Goal: Check status: Check status

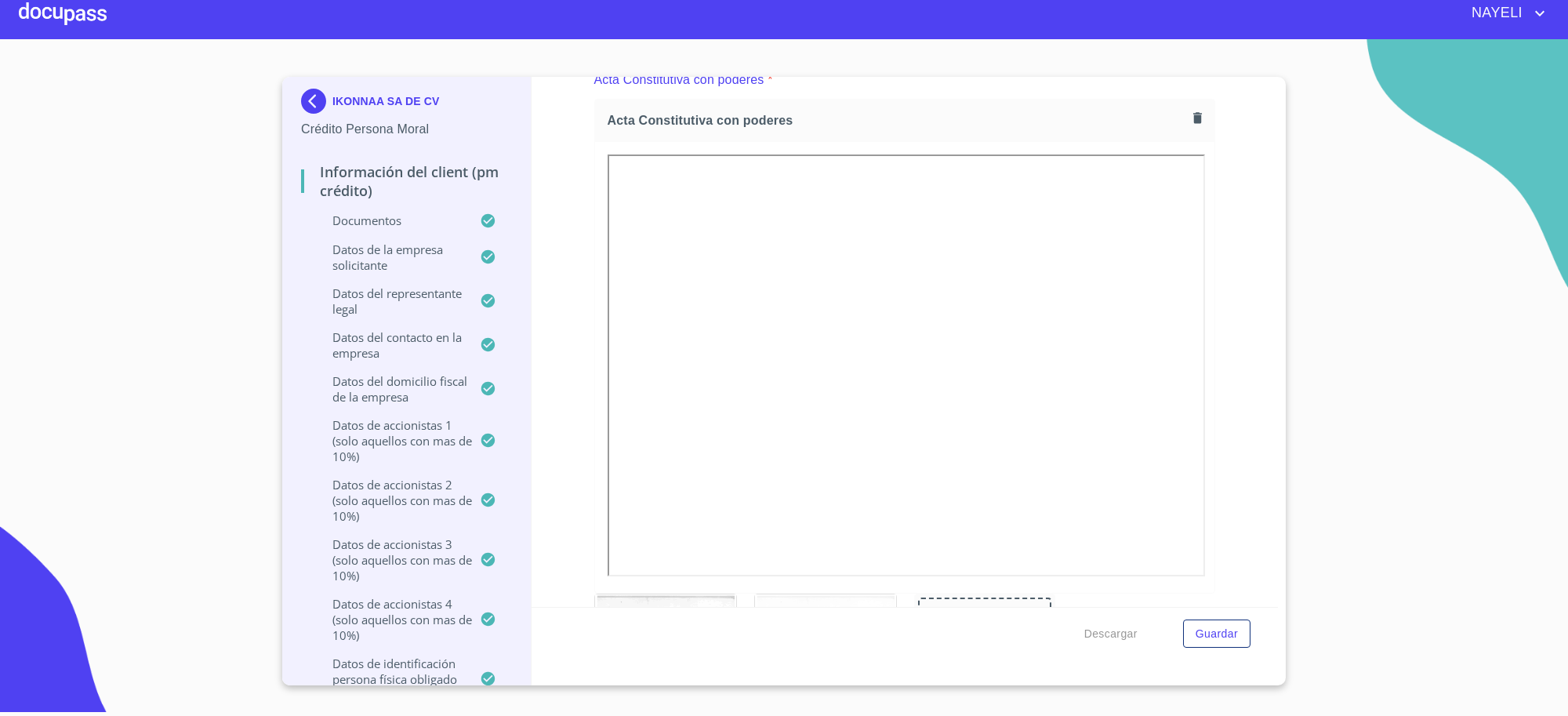
click at [389, 99] on p "IKONNAA SA DE CV" at bounding box center [385, 100] width 107 height 12
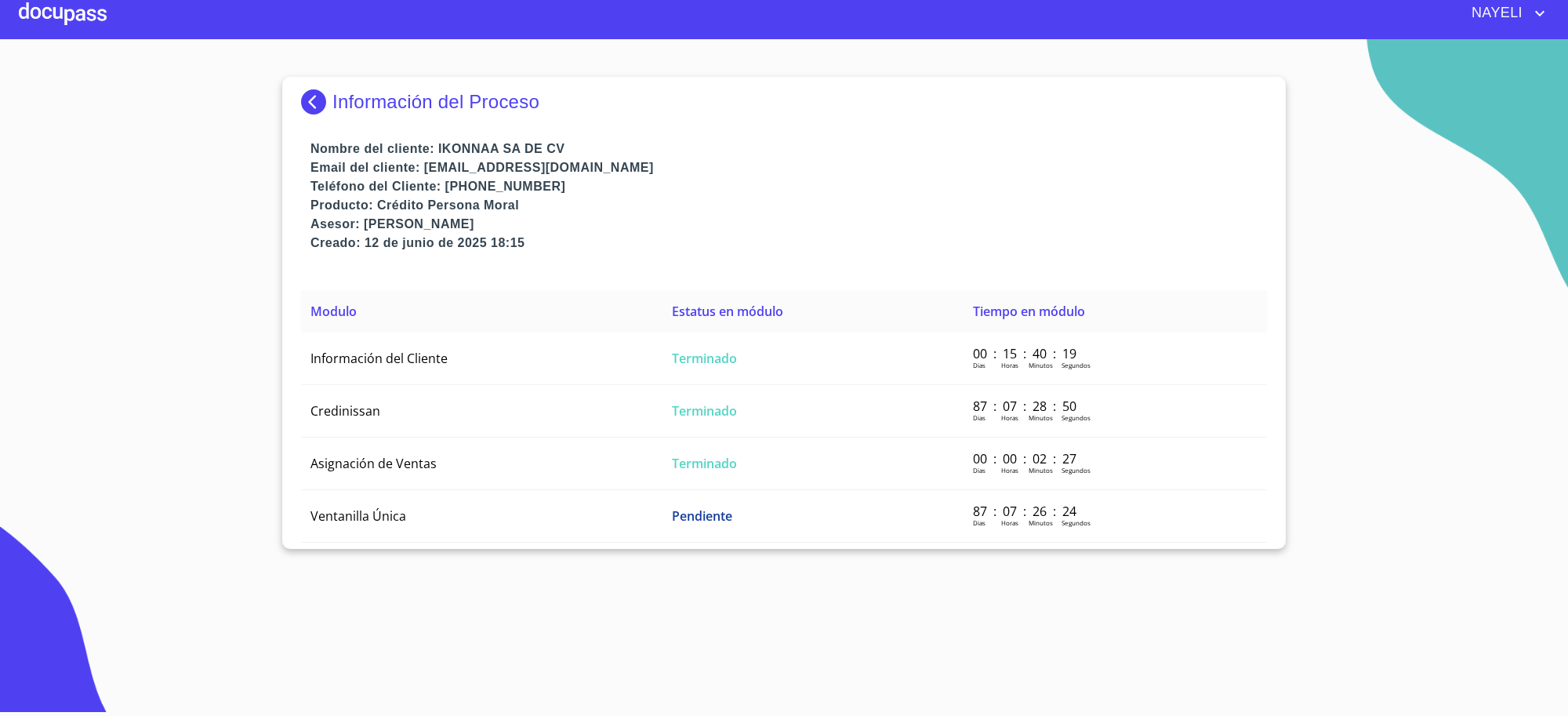
click at [366, 112] on p "Información del Proceso" at bounding box center [436, 102] width 207 height 22
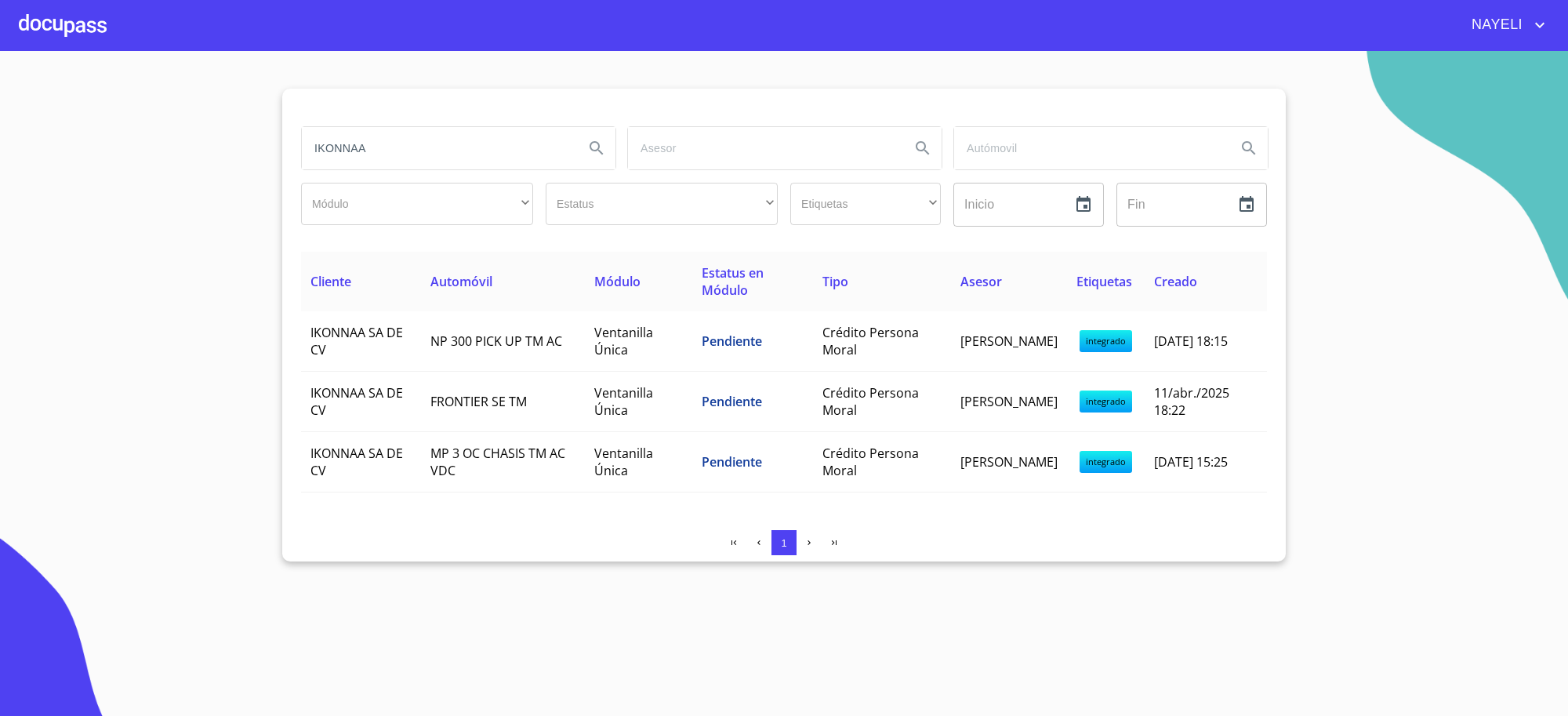
click at [386, 146] on input "IKONNAA" at bounding box center [437, 148] width 270 height 42
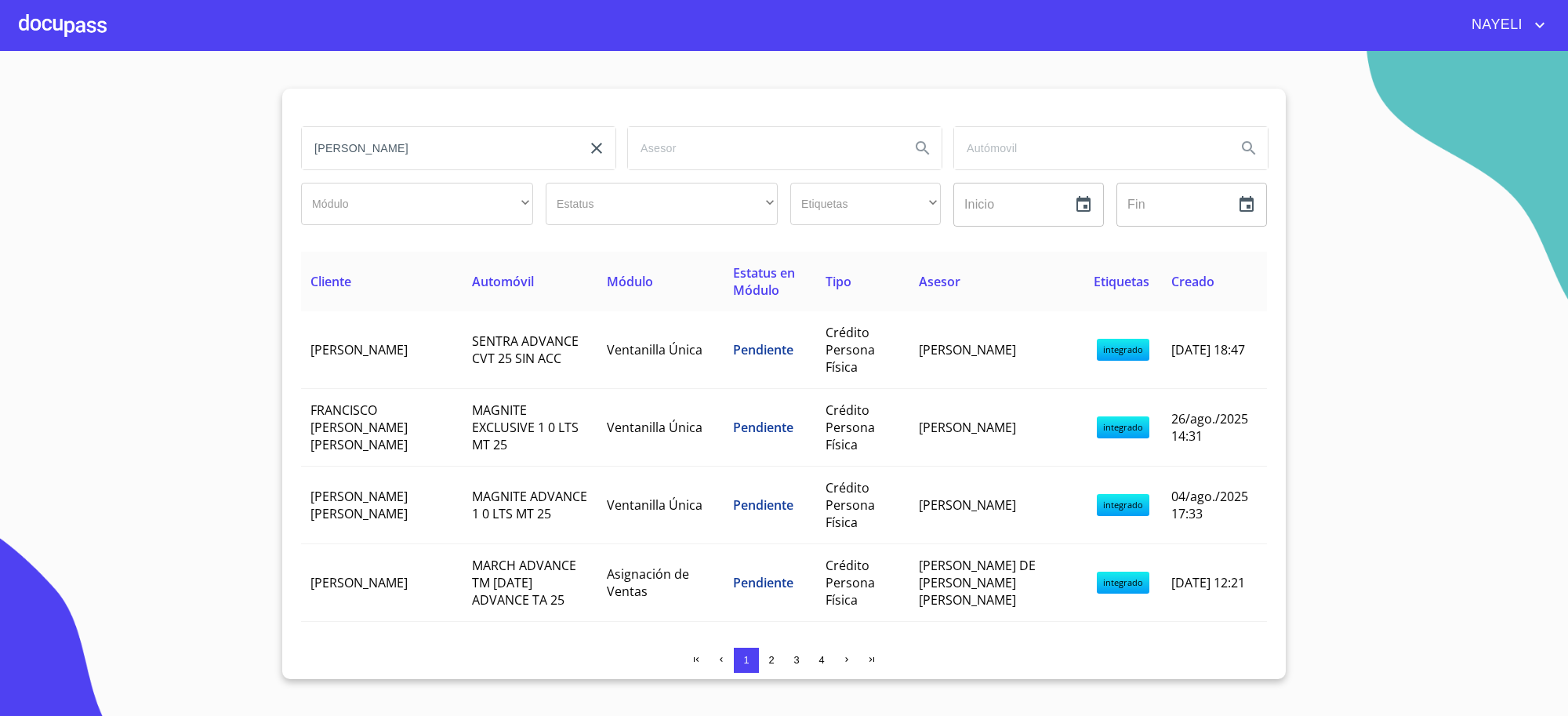
click at [452, 135] on input "[PERSON_NAME]" at bounding box center [437, 148] width 270 height 42
type input "[PERSON_NAME]"
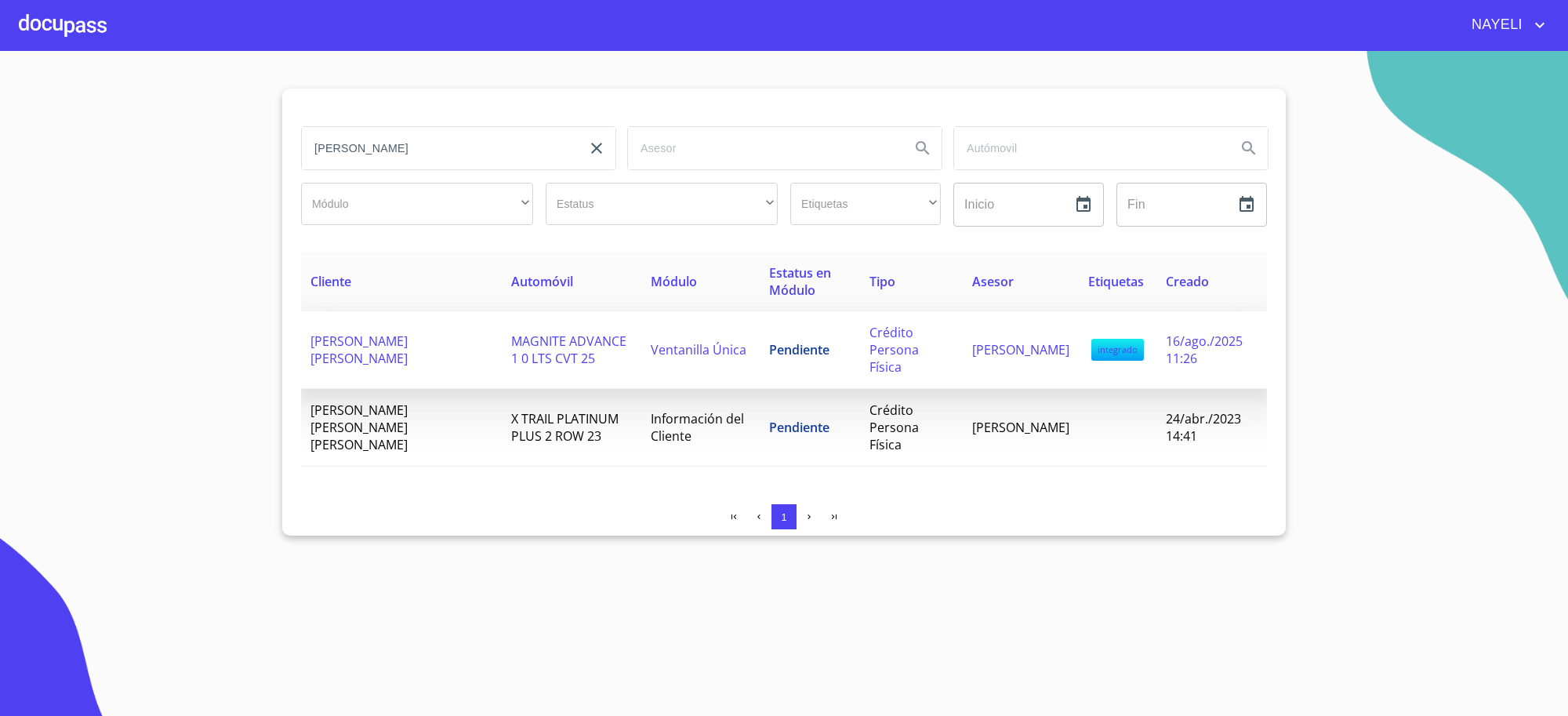
click at [589, 361] on td "MAGNITE ADVANCE 1 0 LTS CVT 25" at bounding box center [571, 349] width 139 height 77
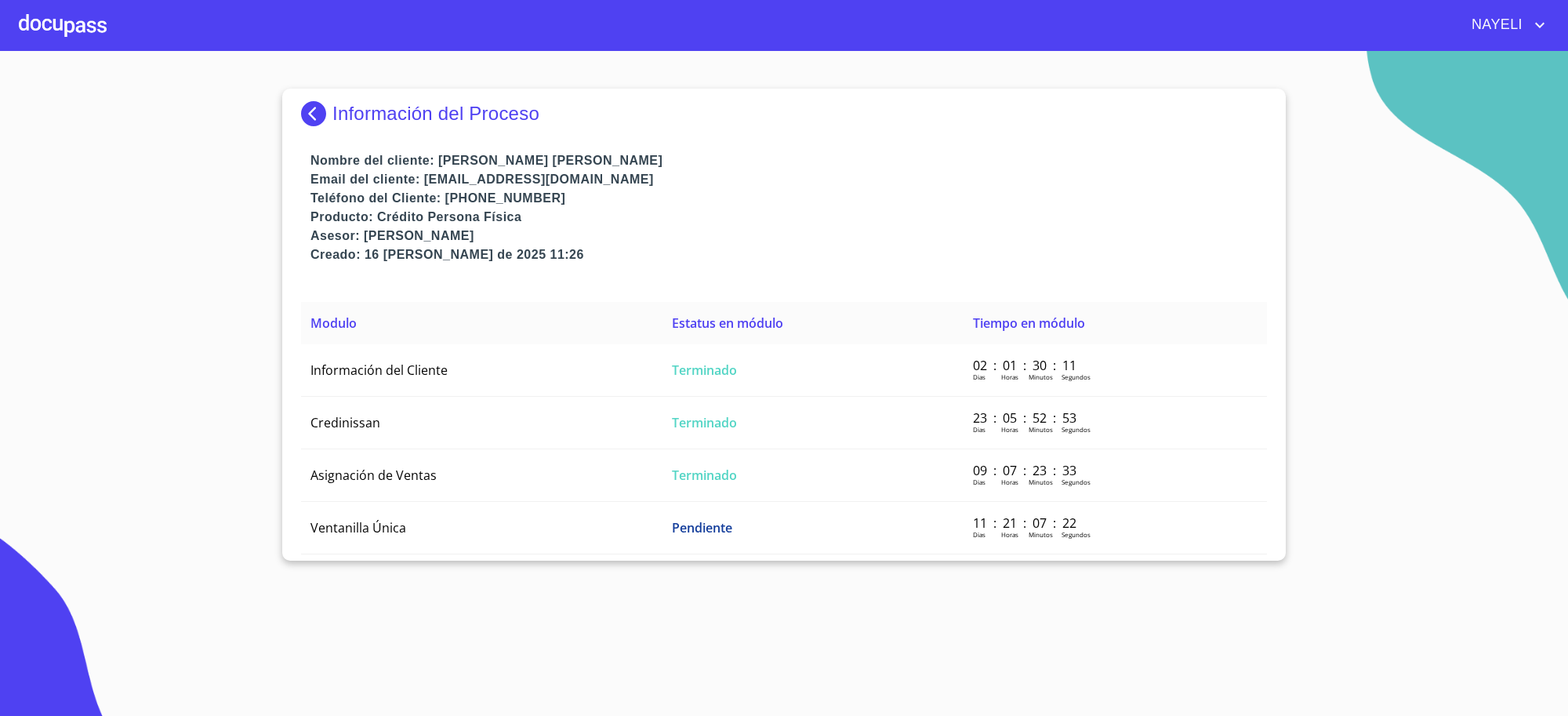
click at [589, 361] on td "Información del Cliente" at bounding box center [482, 370] width 362 height 52
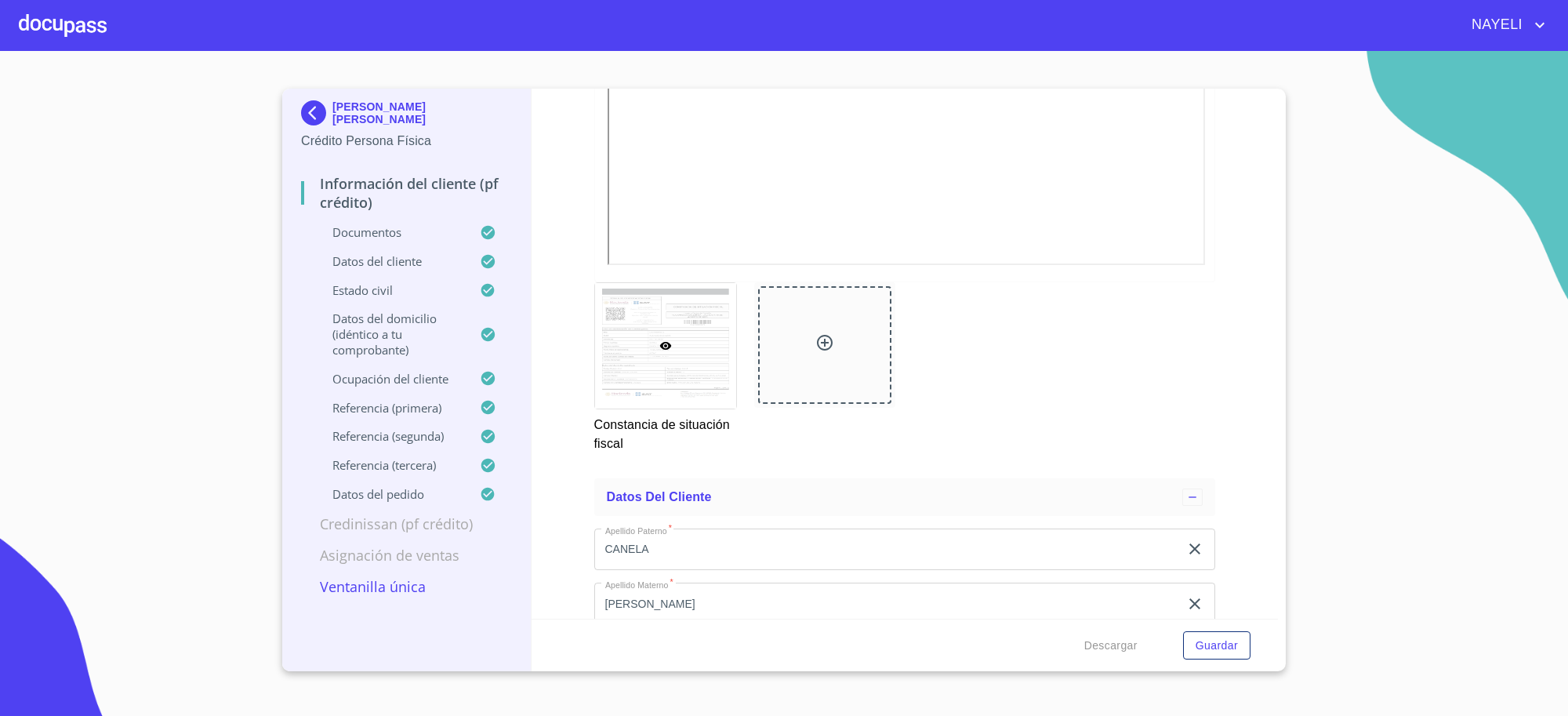
scroll to position [4900, 0]
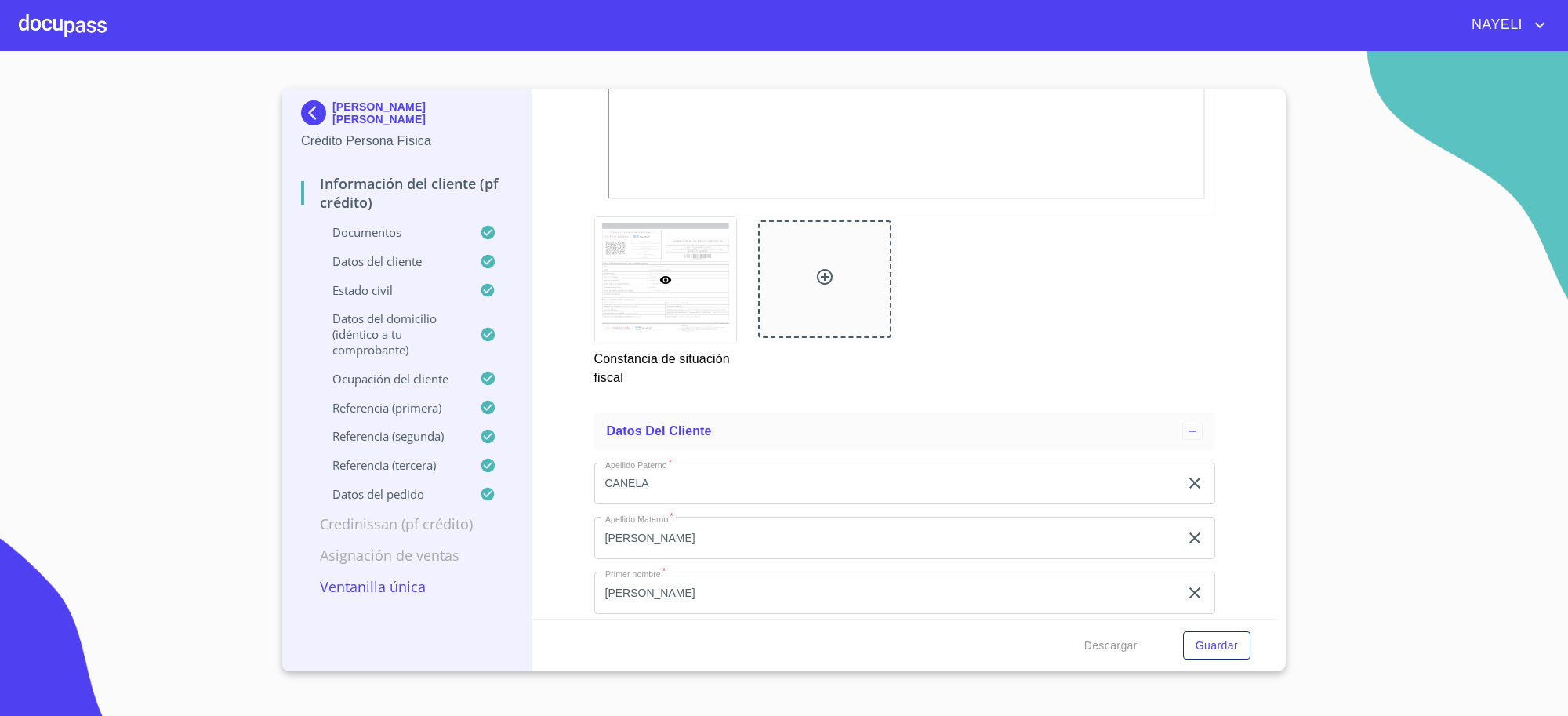
click at [337, 108] on p "[PERSON_NAME] [PERSON_NAME]" at bounding box center [422, 112] width 179 height 25
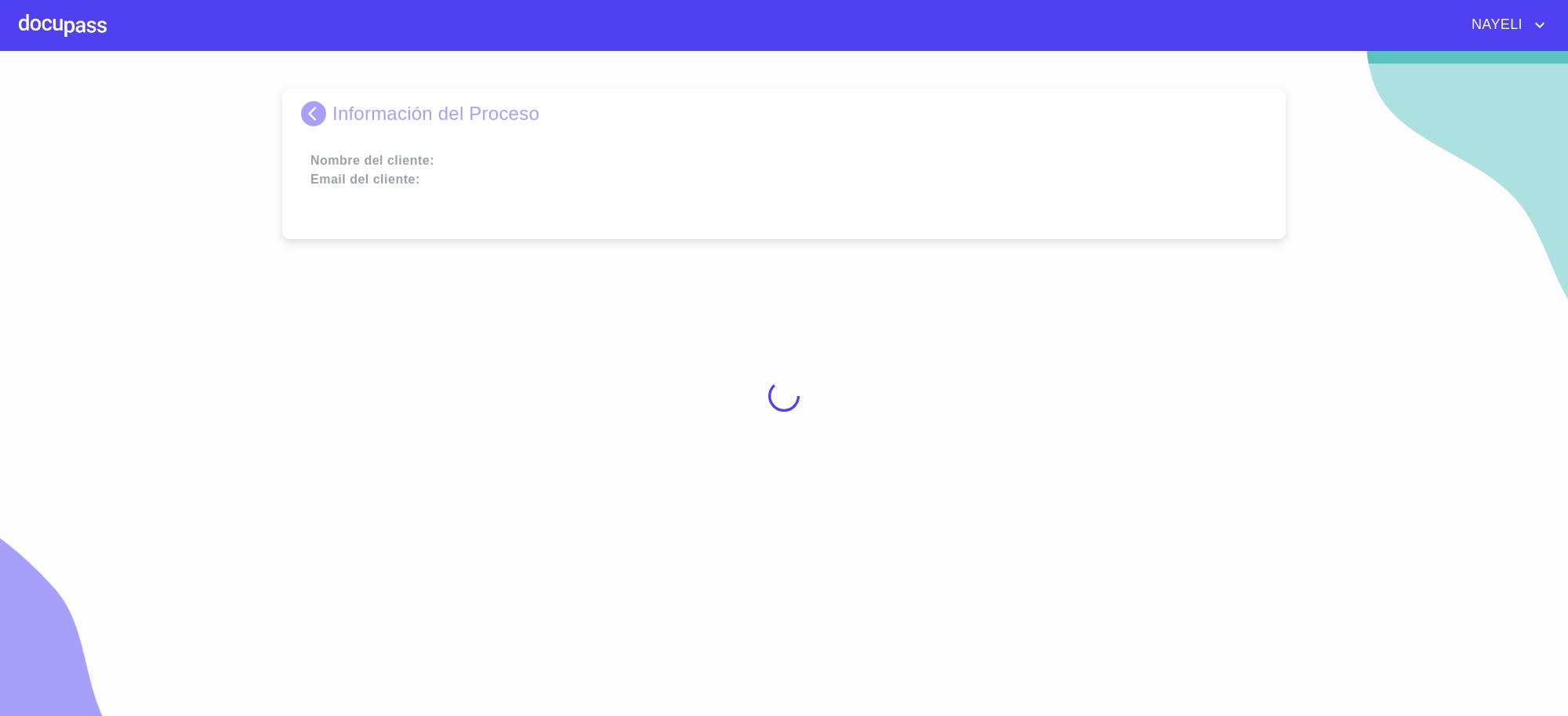
click at [337, 108] on div at bounding box center [784, 396] width 1568 height 665
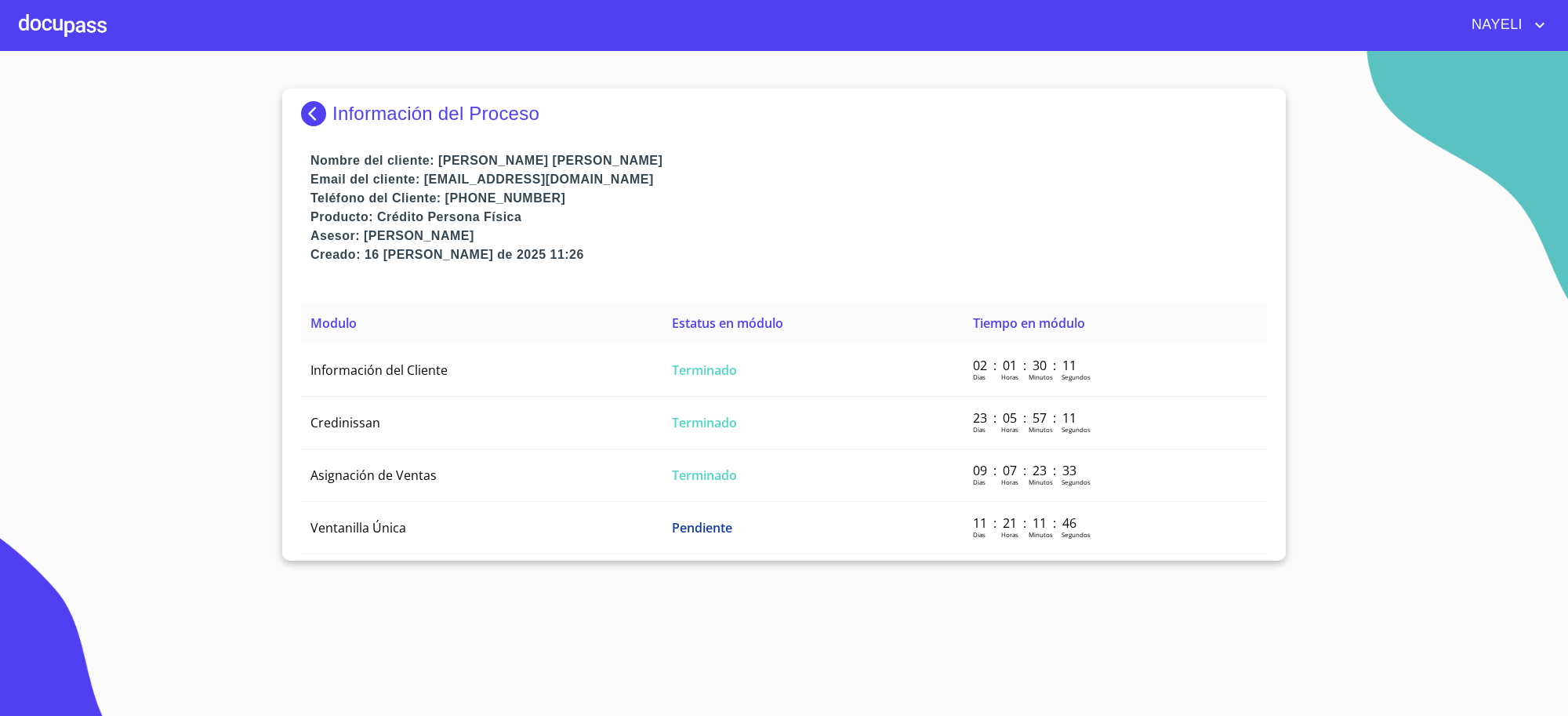
click at [337, 108] on p "Información del Proceso" at bounding box center [436, 113] width 207 height 22
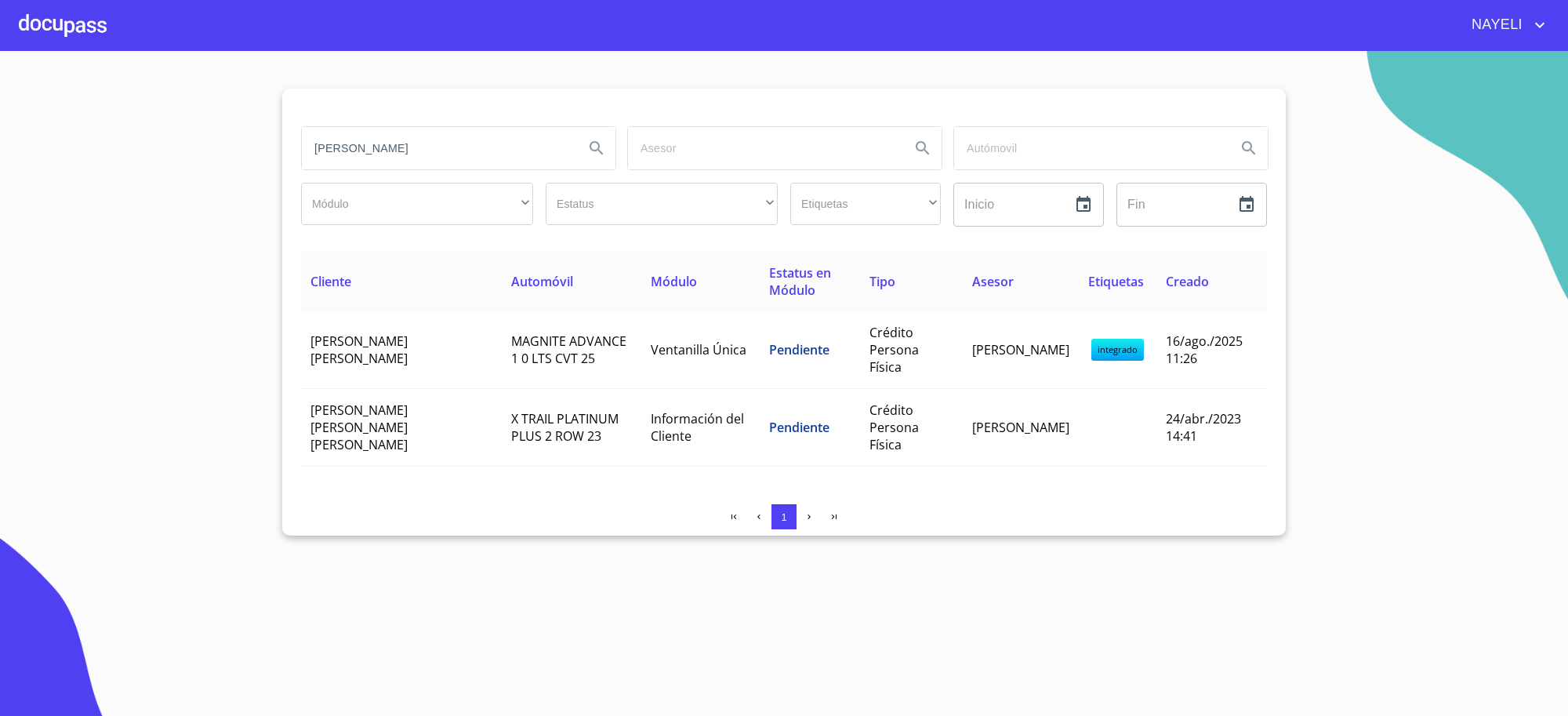
click at [388, 151] on input "[PERSON_NAME]" at bounding box center [437, 148] width 270 height 42
type input "[PERSON_NAME] [PERSON_NAME]"
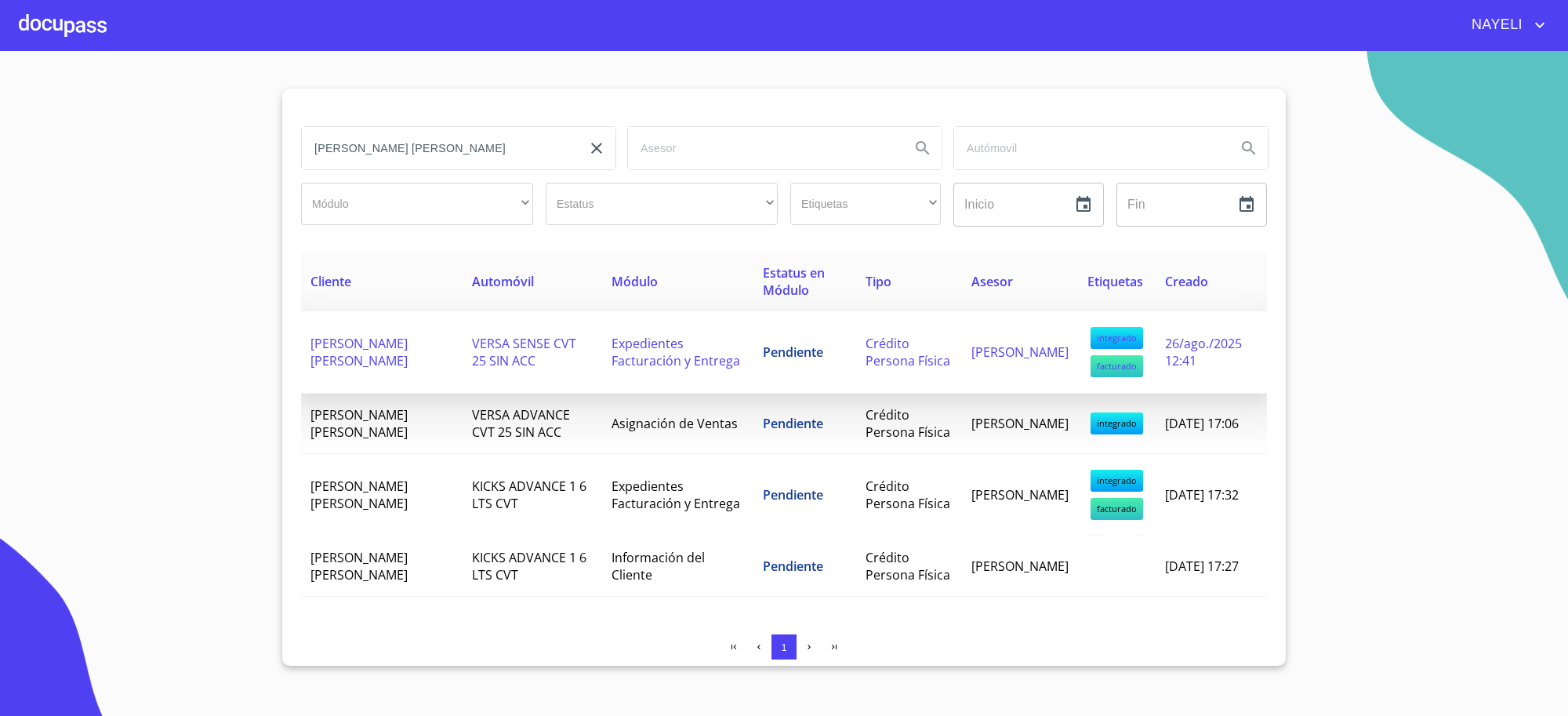
click at [856, 330] on td "Crédito Persona Física" at bounding box center [909, 352] width 106 height 82
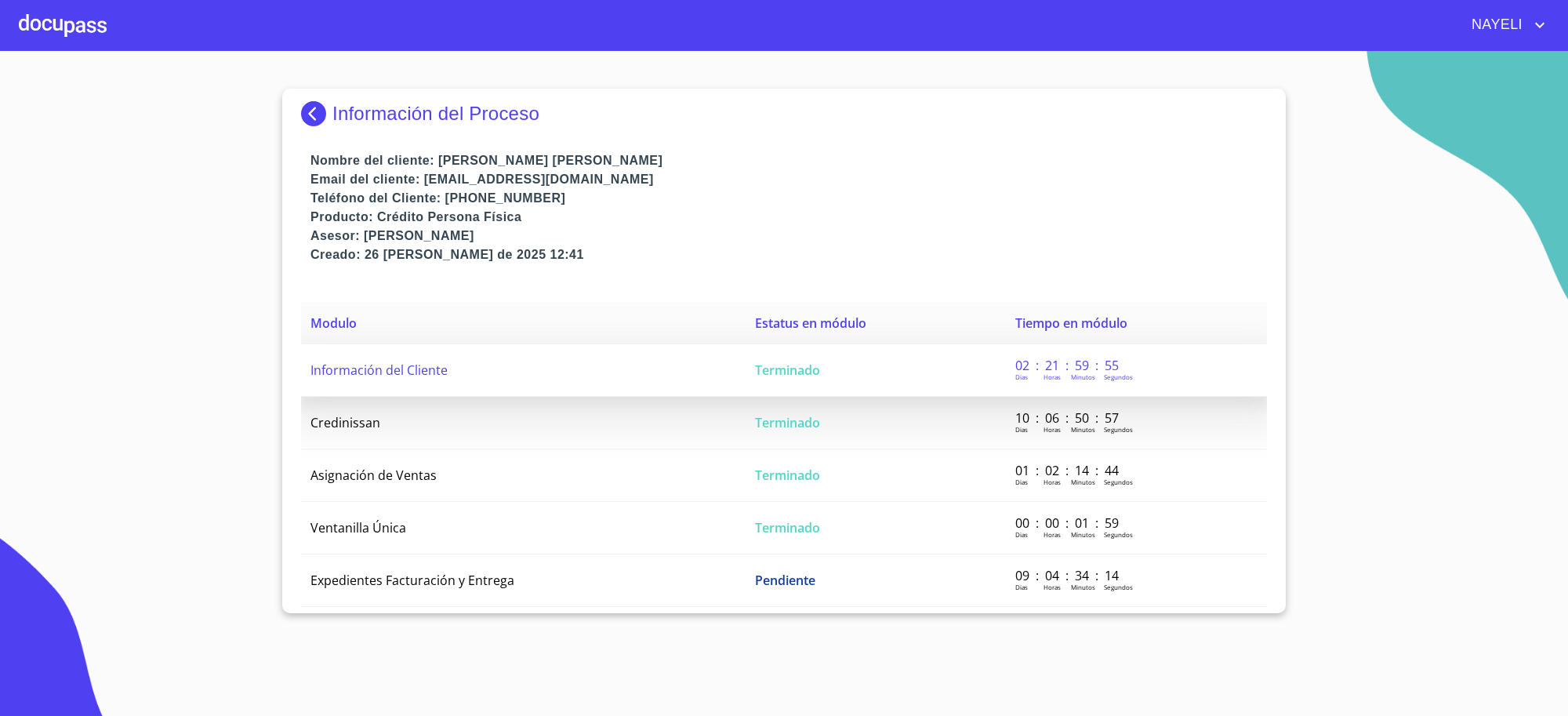
click at [827, 358] on td "Terminado" at bounding box center [875, 370] width 260 height 52
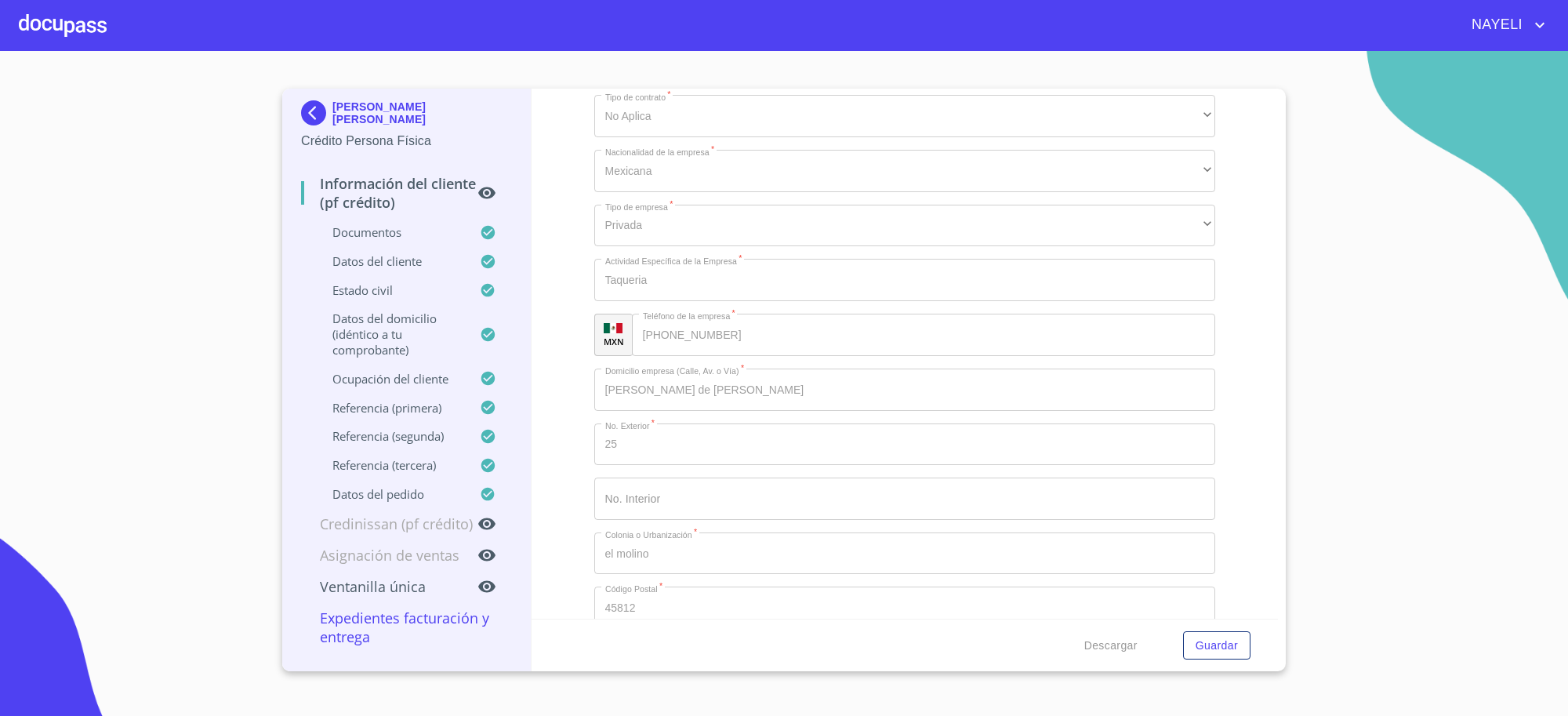
scroll to position [7121, 0]
